Goal: Task Accomplishment & Management: Use online tool/utility

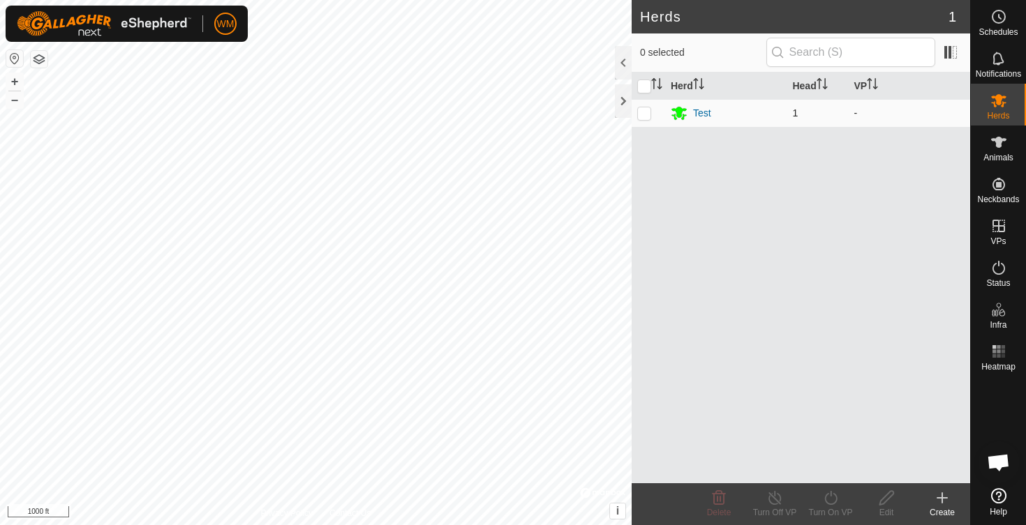
click at [643, 110] on p-checkbox at bounding box center [644, 112] width 14 height 11
checkbox input "true"
click at [1000, 144] on icon at bounding box center [998, 142] width 15 height 11
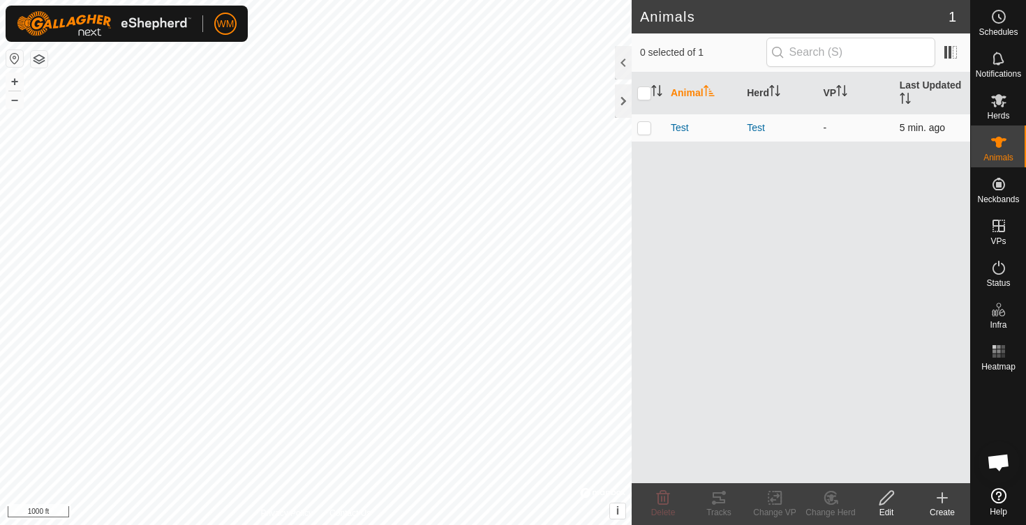
click at [647, 128] on p-checkbox at bounding box center [644, 127] width 14 height 11
checkbox input "true"
click at [719, 495] on icon at bounding box center [718, 498] width 17 height 17
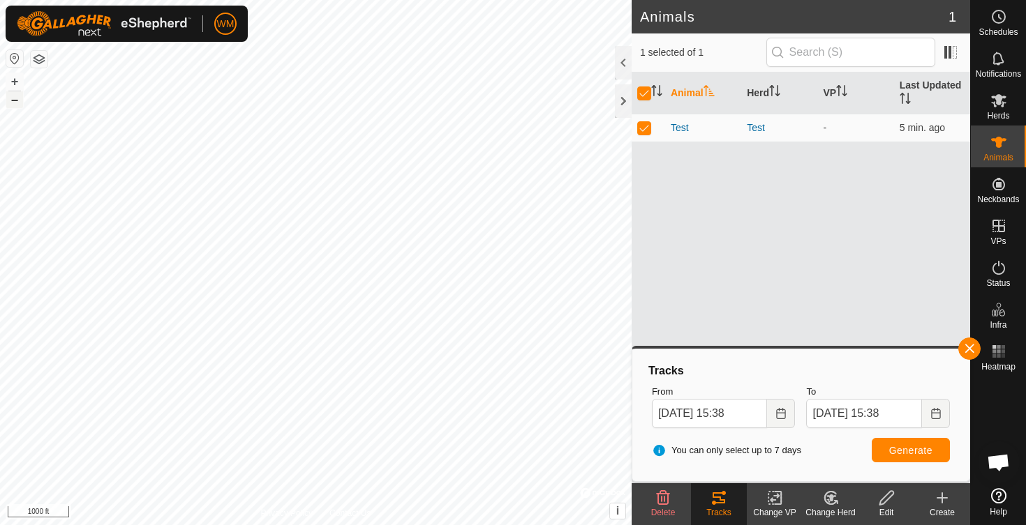
click at [13, 93] on button "–" at bounding box center [14, 99] width 17 height 17
click at [15, 99] on button "–" at bounding box center [14, 99] width 17 height 17
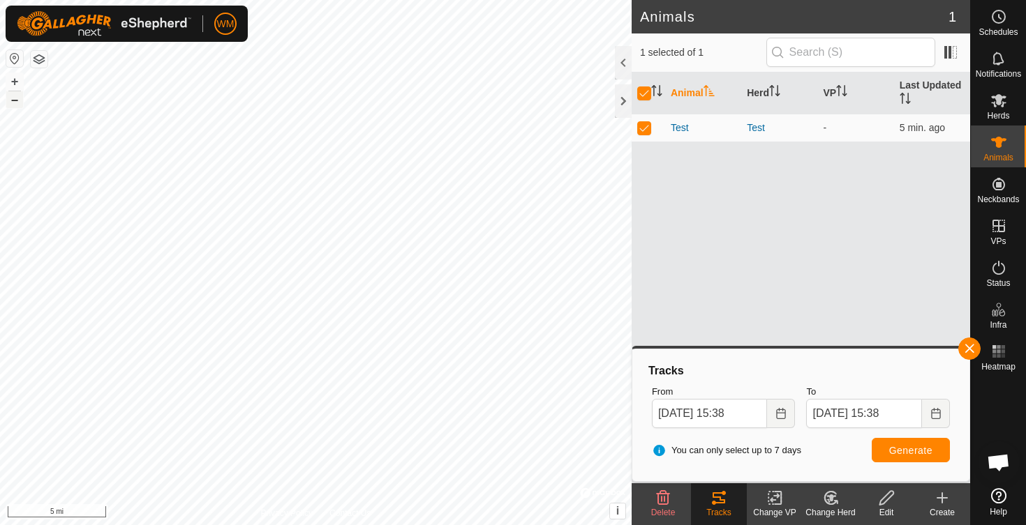
click at [15, 99] on button "–" at bounding box center [14, 99] width 17 height 17
click at [15, 82] on button "+" at bounding box center [14, 81] width 17 height 17
click at [16, 79] on button "+" at bounding box center [14, 81] width 17 height 17
click at [13, 75] on button "+" at bounding box center [14, 81] width 17 height 17
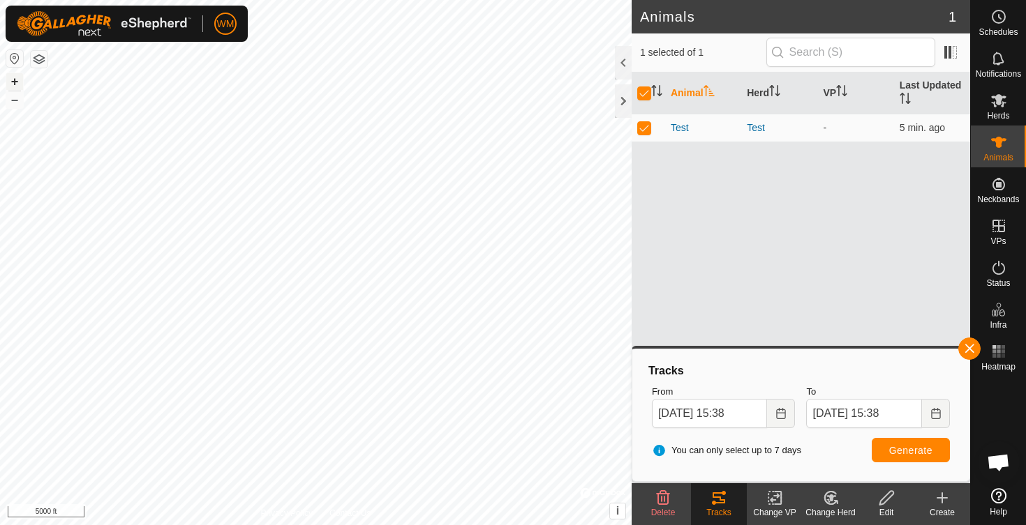
click at [13, 75] on button "+" at bounding box center [14, 81] width 17 height 17
click at [10, 74] on button "+" at bounding box center [14, 81] width 17 height 17
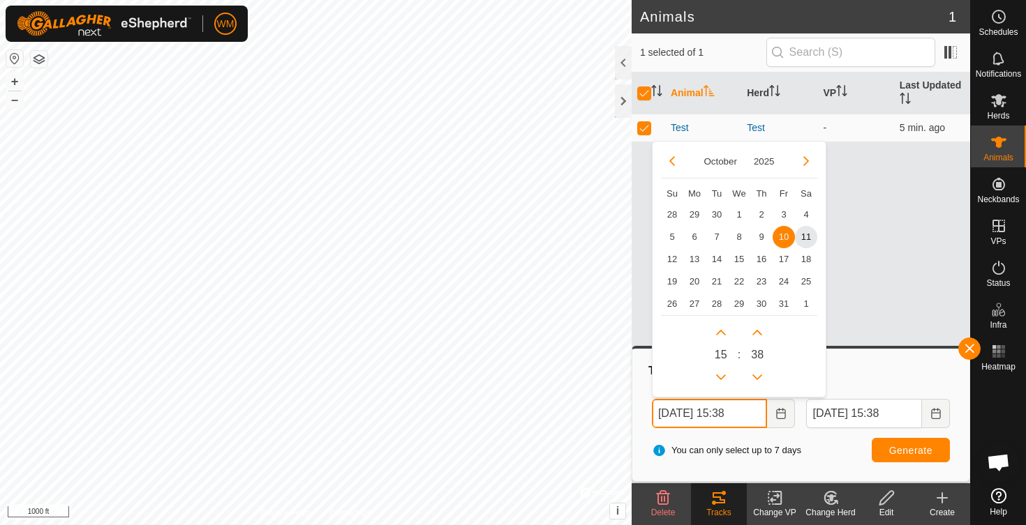
click at [724, 419] on input "[DATE] 15:38" at bounding box center [710, 413] width 116 height 29
click at [739, 236] on span "8" at bounding box center [739, 236] width 22 height 22
type input "[DATE] 15:38"
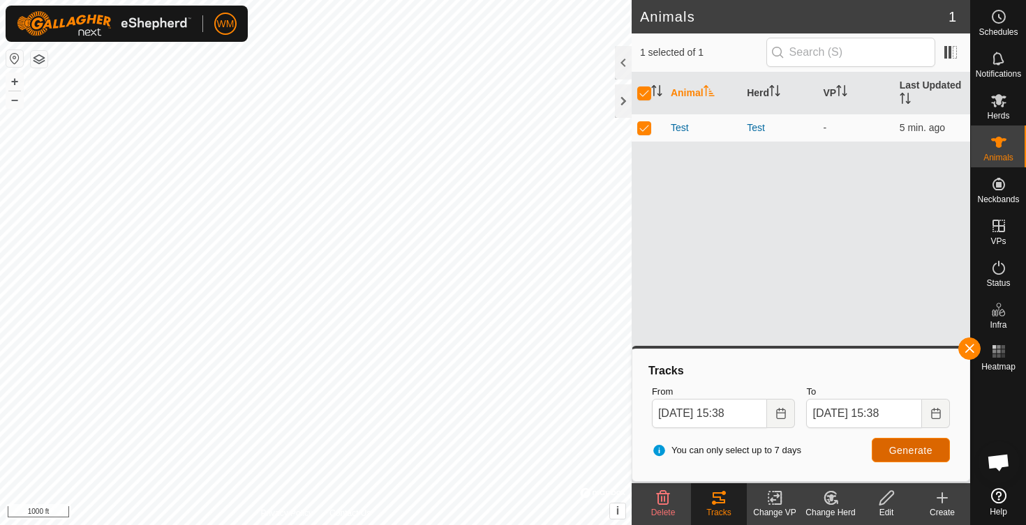
click at [919, 456] on span "Generate" at bounding box center [910, 450] width 43 height 11
click at [33, 56] on button "button" at bounding box center [39, 59] width 17 height 17
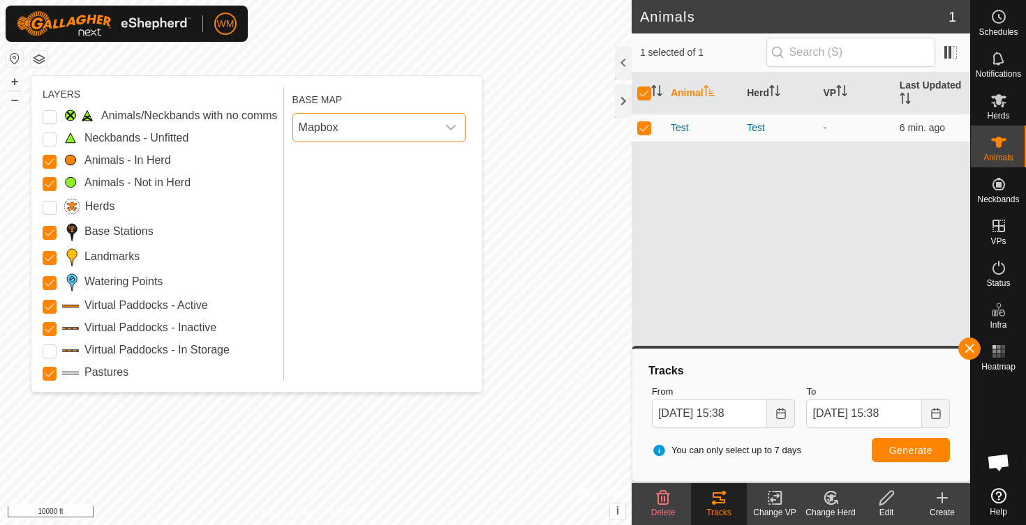
click at [313, 125] on span "Mapbox" at bounding box center [365, 128] width 144 height 28
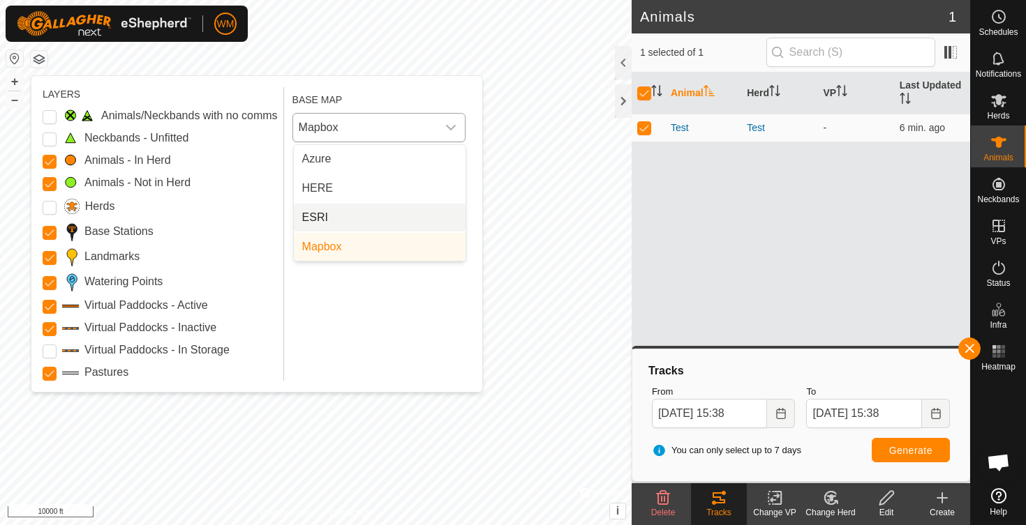
click at [320, 216] on li "ESRI" at bounding box center [380, 218] width 172 height 28
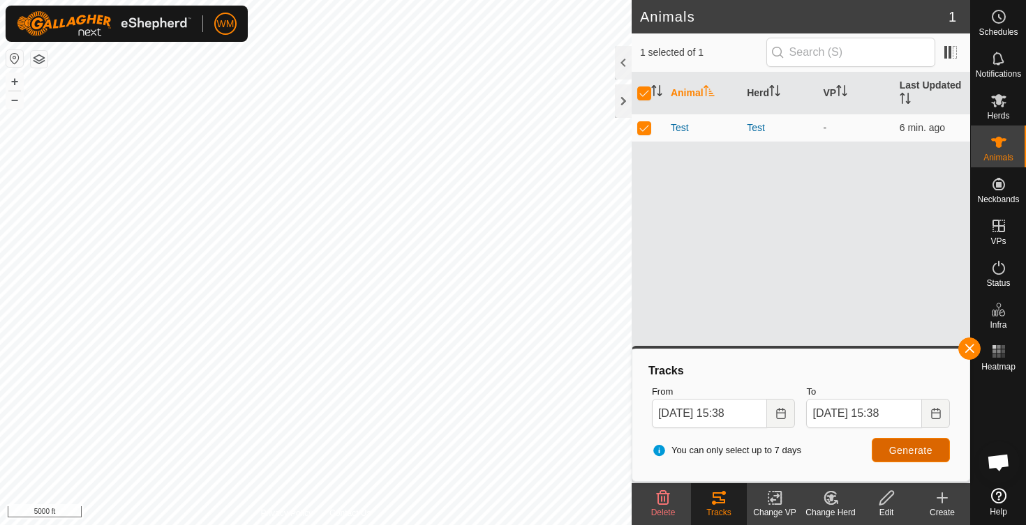
click at [909, 450] on span "Generate" at bounding box center [910, 450] width 43 height 11
